Goal: Information Seeking & Learning: Find specific fact

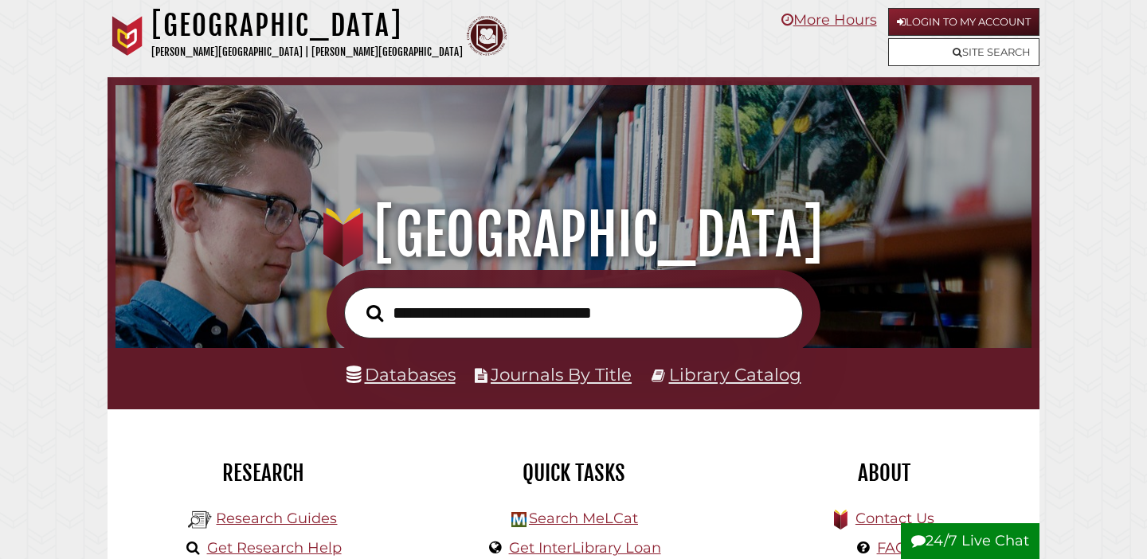
click at [436, 319] on input "text" at bounding box center [573, 313] width 459 height 52
type input "**********"
click at [358, 300] on button "Search" at bounding box center [374, 313] width 33 height 26
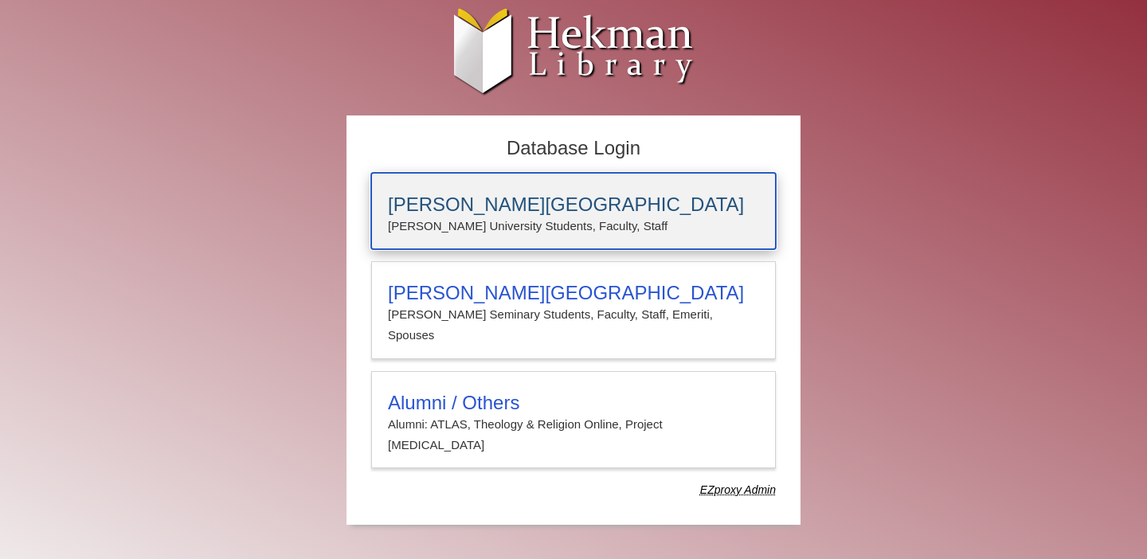
click at [495, 213] on h3 "Calvin University" at bounding box center [573, 204] width 371 height 22
